Goal: Task Accomplishment & Management: Use online tool/utility

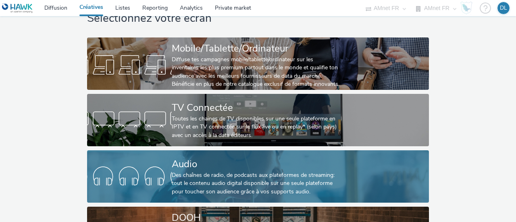
scroll to position [40, 0]
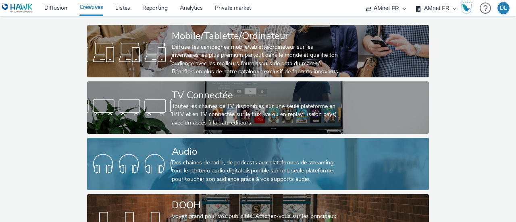
click at [225, 164] on div "Des chaînes de radio, de podcasts aux plateformes de streaming: tout le contenu…" at bounding box center [256, 171] width 169 height 25
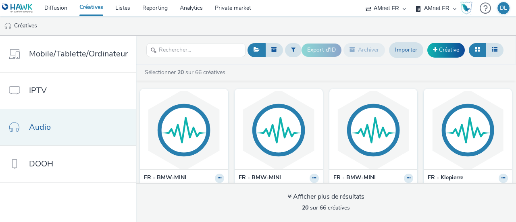
click at [46, 124] on span "Audio" at bounding box center [40, 127] width 22 height 12
click at [221, 177] on div "FR - BMW-MINI 2025-10 - BMW - BMW Série 1 - Audio - LOM 3 - 30s - $NT$ Audio Sp…" at bounding box center [184, 195] width 88 height 52
click at [217, 178] on icon at bounding box center [219, 178] width 4 height 5
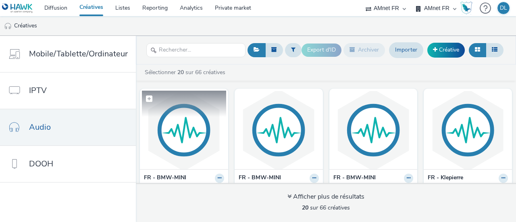
click at [199, 129] on img at bounding box center [184, 130] width 84 height 79
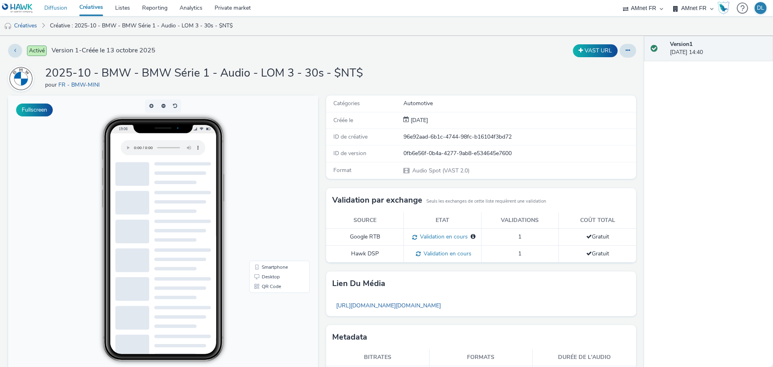
click at [50, 6] on link "Diffusion" at bounding box center [55, 8] width 35 height 16
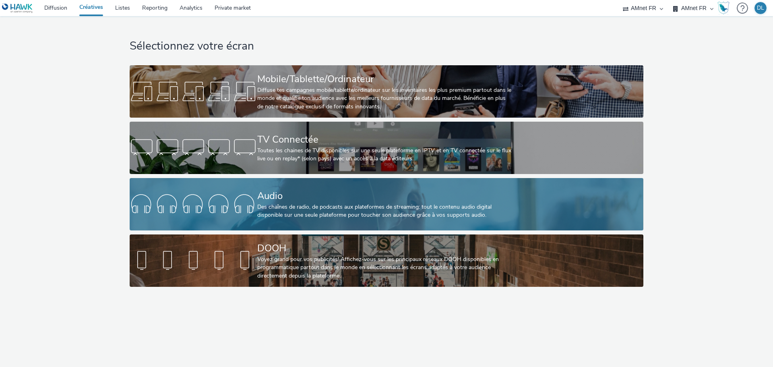
click at [379, 213] on div "Des chaînes de radio, de podcasts aux plateformes de streaming: tout le contenu…" at bounding box center [384, 211] width 255 height 17
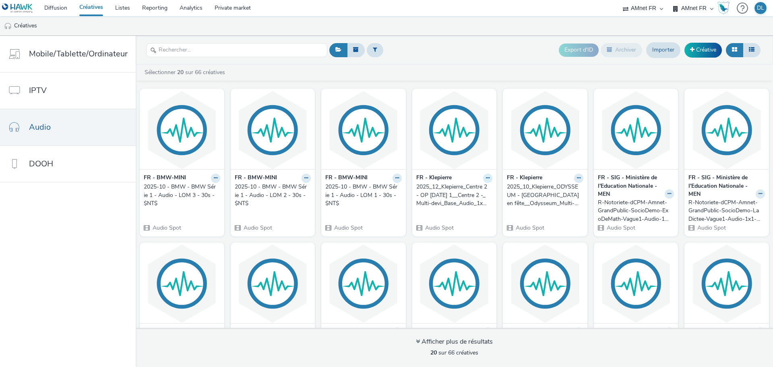
click at [486, 176] on icon at bounding box center [488, 178] width 4 height 5
click at [472, 195] on link "Modifier" at bounding box center [462, 192] width 60 height 16
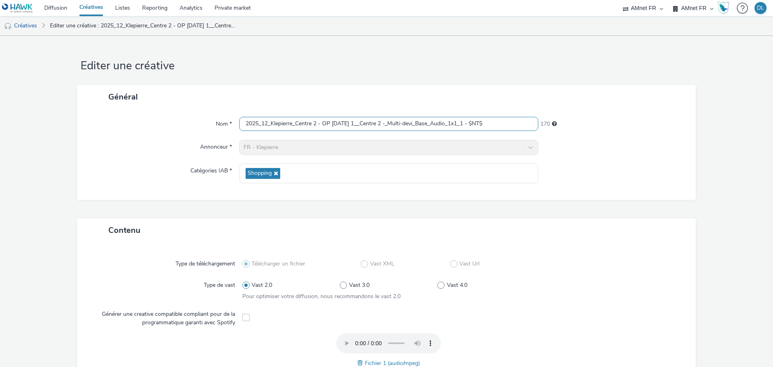
click at [475, 121] on input "2025_12_Klepierre_Centre 2 - OP [DATE] 1__Centre 2 -_Multi-devi_Base_Audio_1x1_…" at bounding box center [388, 124] width 299 height 14
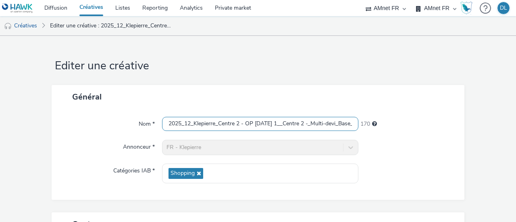
click at [278, 128] on input "2025_12_Klepierre_Centre 2 - OP [DATE] 1__Centre 2 -_Multi-devi_Base_Audio_1x1_…" at bounding box center [260, 124] width 196 height 14
click at [274, 124] on input "2025_12_Klepierre_Centre 2 - OP [DATE] 1__Centre 2 -_Multi-devi_Base_Audio_1x1_…" at bounding box center [260, 124] width 196 height 14
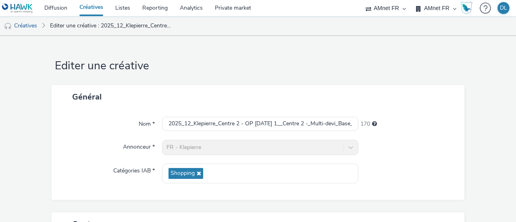
click at [365, 72] on h1 "Editer une créative" at bounding box center [258, 65] width 412 height 15
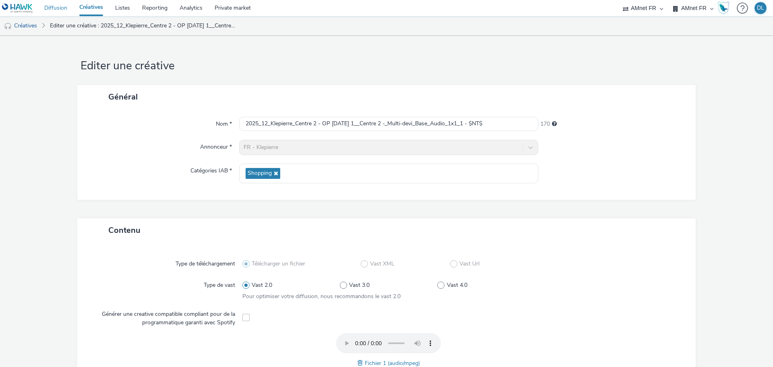
click at [57, 12] on link "Diffusion" at bounding box center [55, 8] width 35 height 16
